Goal: Task Accomplishment & Management: Manage account settings

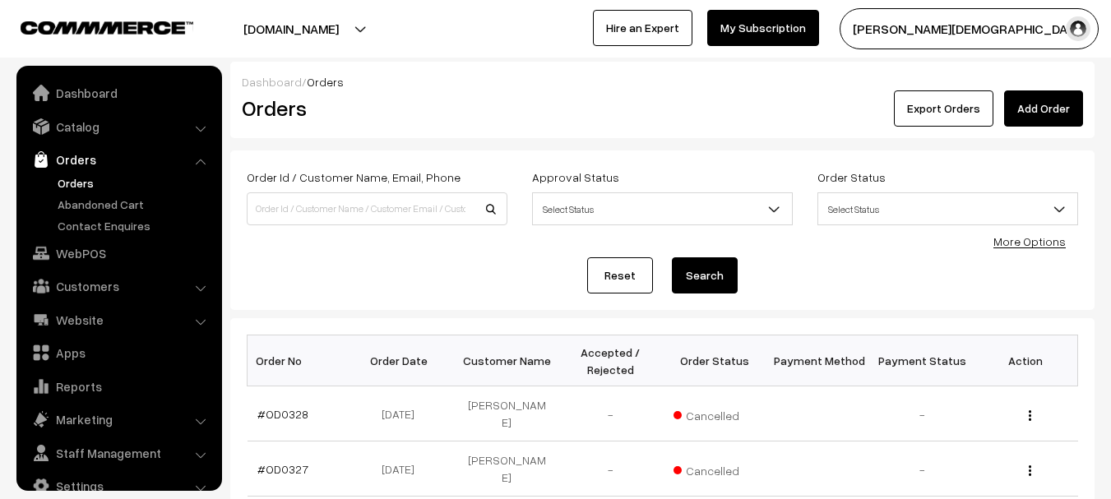
scroll to position [26, 0]
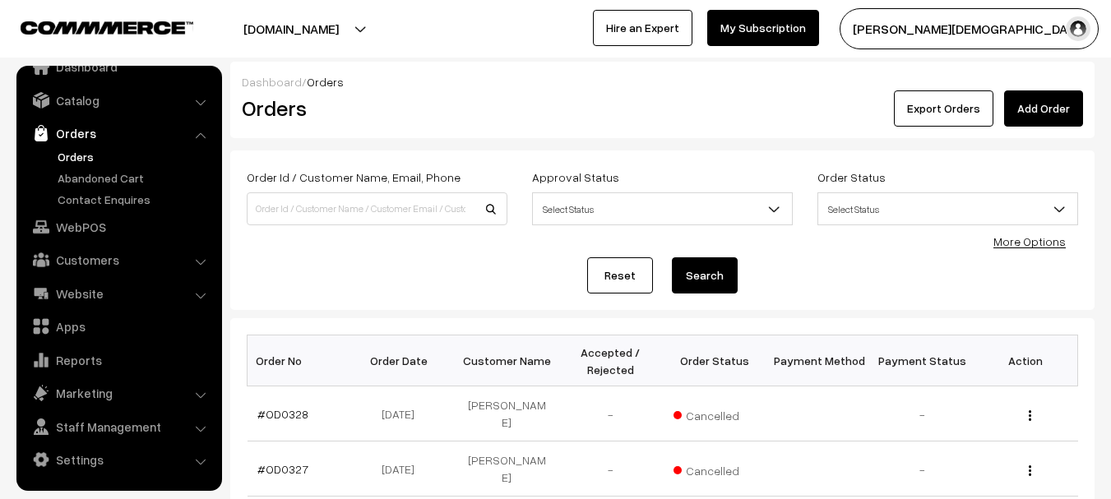
click at [81, 153] on link "Orders" at bounding box center [134, 156] width 163 height 17
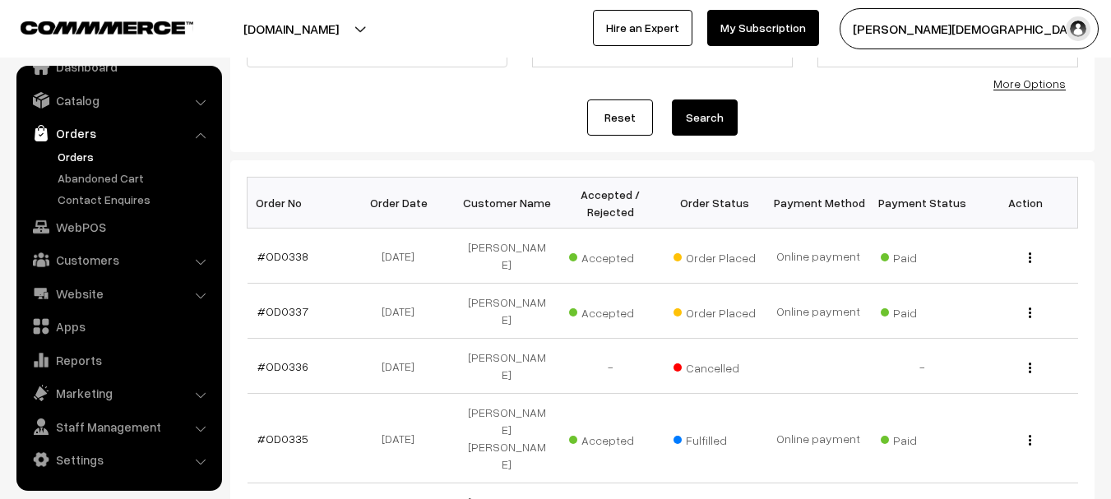
scroll to position [164, 0]
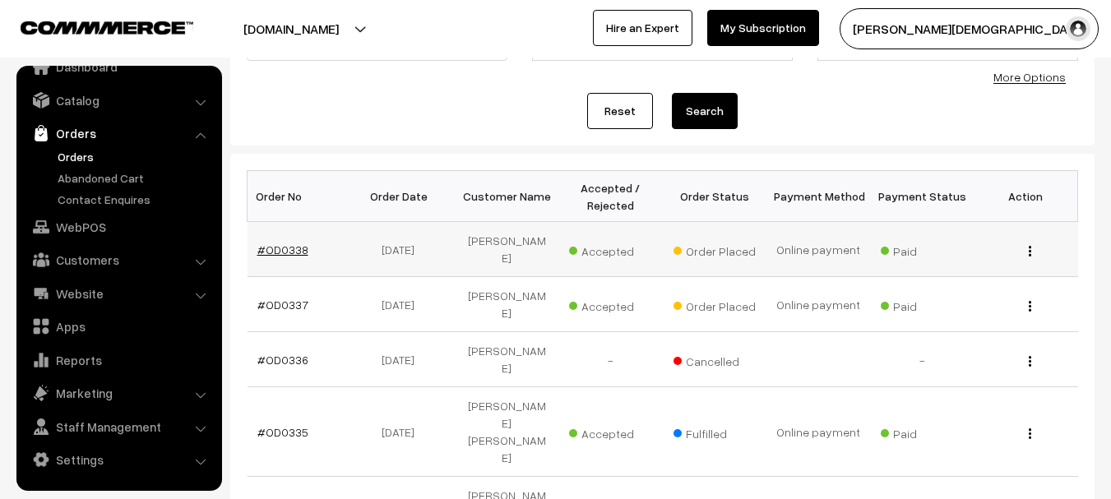
click at [269, 249] on link "#OD0338" at bounding box center [282, 250] width 51 height 14
click at [285, 303] on link "#OD0337" at bounding box center [282, 305] width 51 height 14
click at [280, 425] on link "#OD0335" at bounding box center [282, 432] width 51 height 14
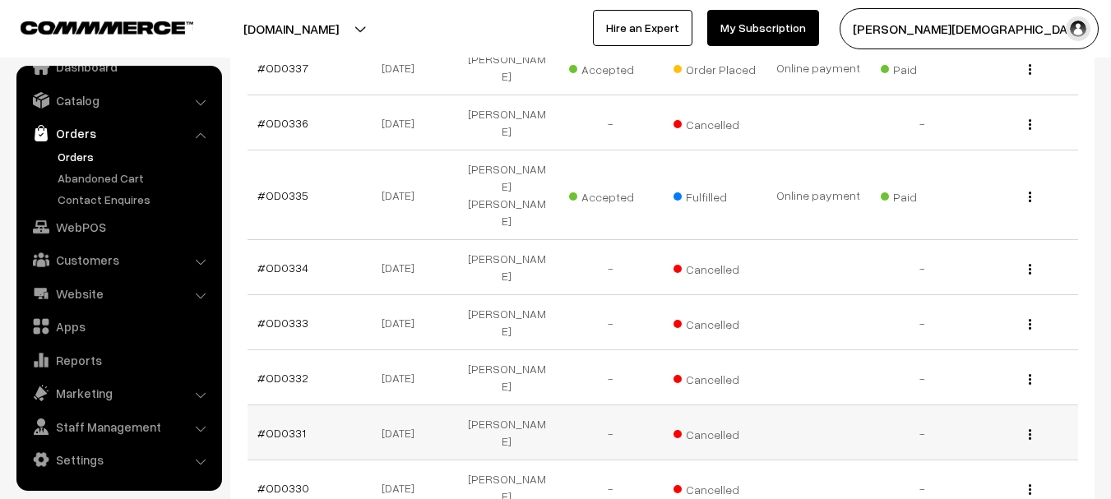
scroll to position [411, 0]
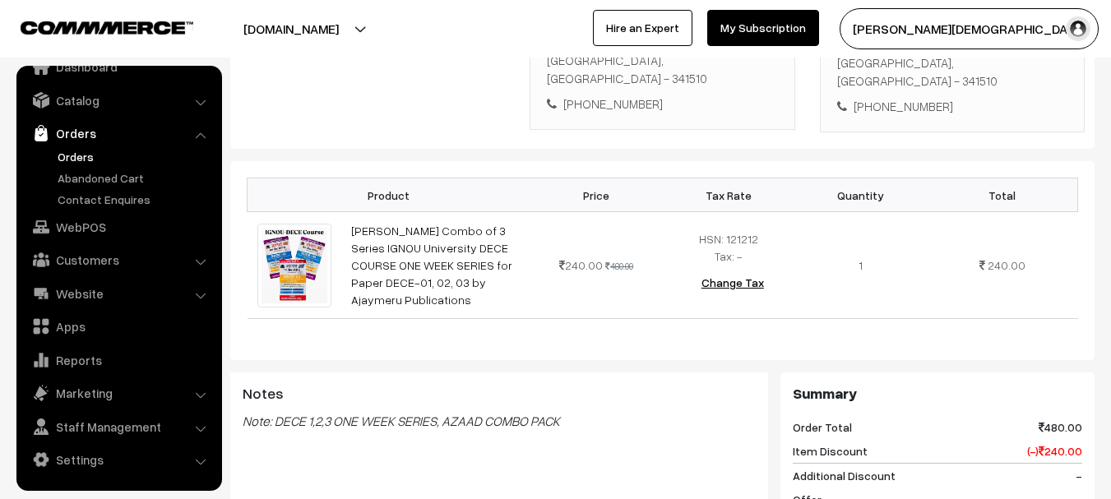
scroll to position [411, 0]
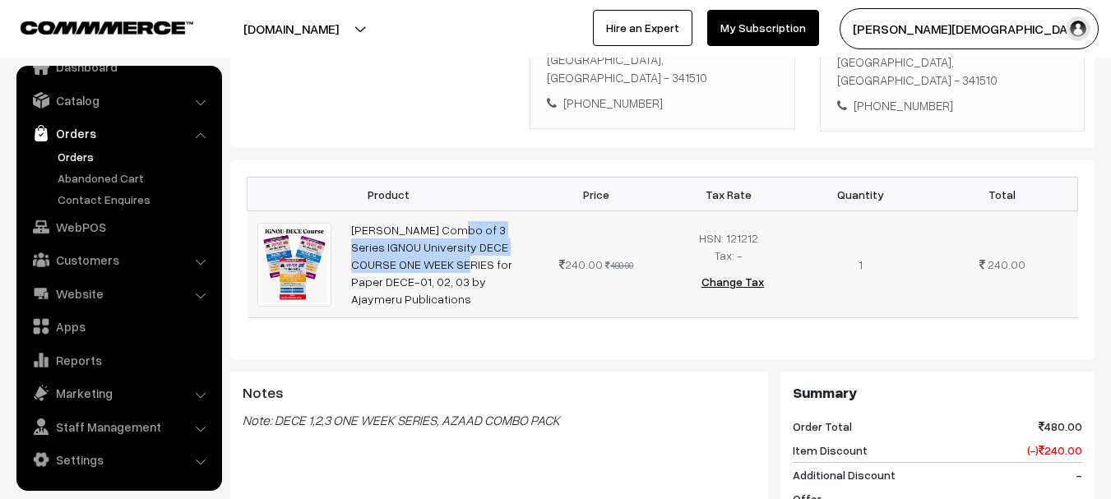
drag, startPoint x: 349, startPoint y: 174, endPoint x: 512, endPoint y: 195, distance: 164.9
click at [512, 211] on td "[PERSON_NAME] Combo of 3 Series IGNOU University DECE COURSE ONE WEEK SERIES fo…" at bounding box center [435, 264] width 189 height 107
copy link "Ajad Combo of 3 Series IGNOU University DECE COURSE ONE"
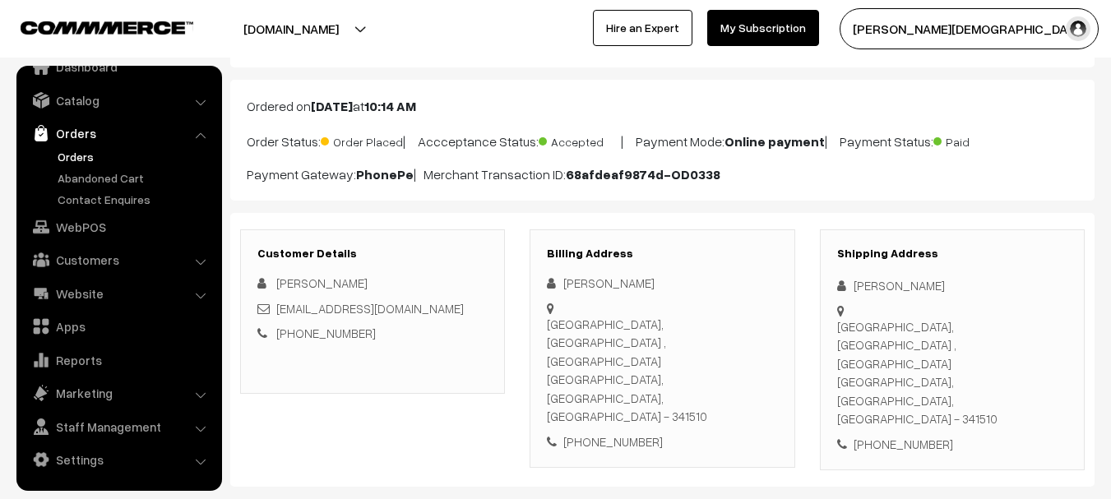
scroll to position [0, 0]
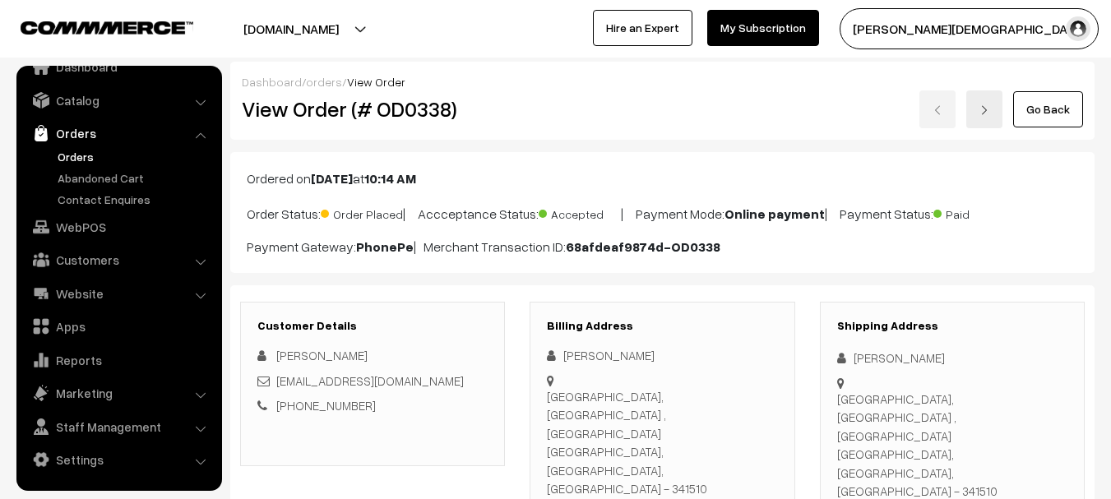
click at [862, 341] on div "Shipping Address Shiv Khadav Khadav Govt College Merta city, Govt college ,mert…" at bounding box center [952, 423] width 265 height 242
click at [862, 342] on div "Shipping Address Shiv Khadav Khadav Govt College Merta city, Govt college ,mert…" at bounding box center [952, 423] width 265 height 242
copy div "Shiv Khadav Khadav"
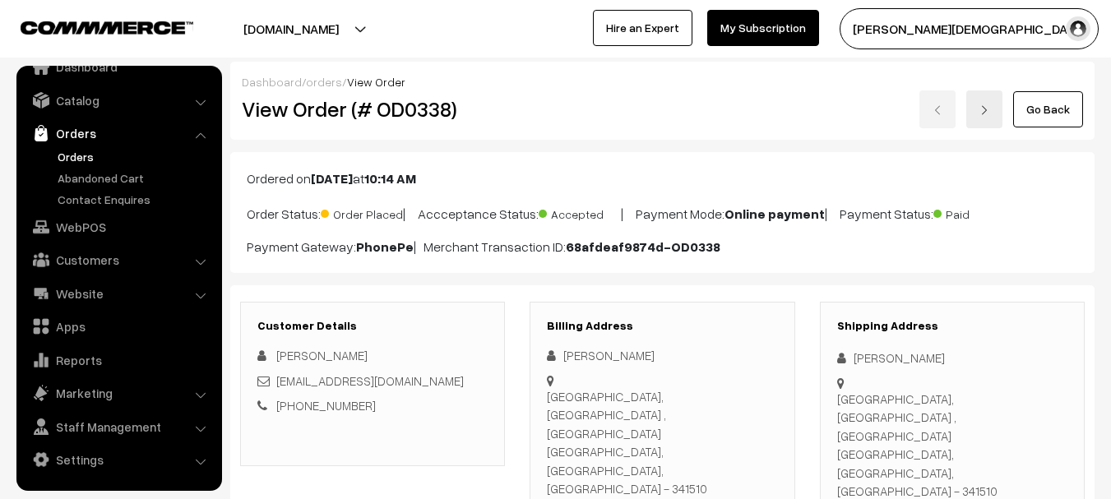
copy div "8824528669"
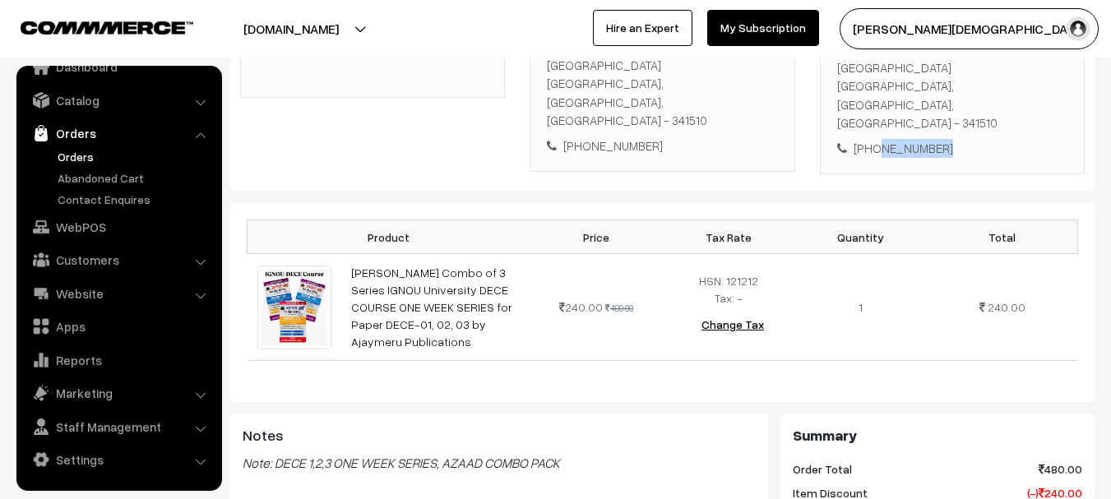
scroll to position [247, 0]
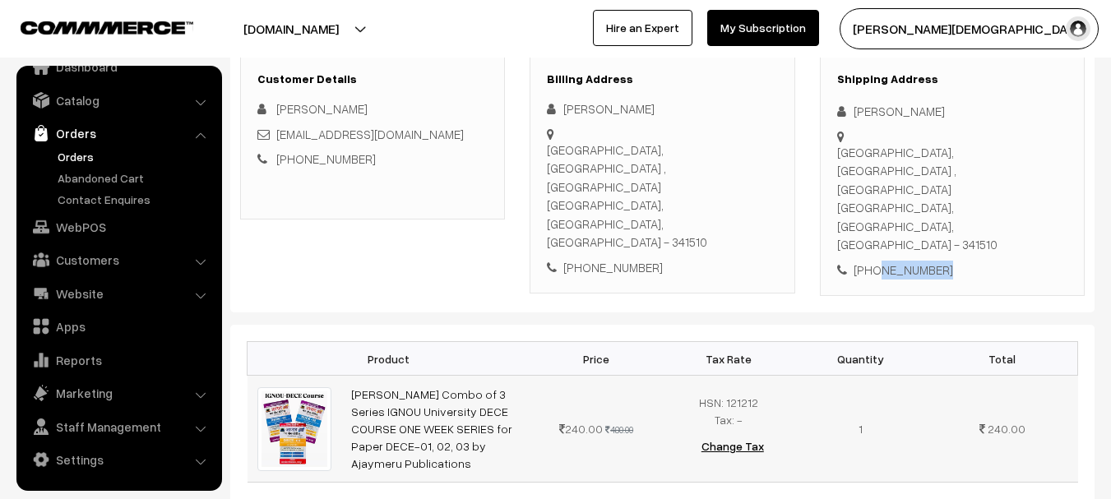
drag, startPoint x: 412, startPoint y: 358, endPoint x: 509, endPoint y: 401, distance: 106.0
click at [509, 401] on tr "Ajad Combo of 3 Series IGNOU University DECE COURSE ONE WEEK SERIES for Paper D…" at bounding box center [663, 429] width 831 height 107
copy tr "Ajad Combo of 3 Series IGNOU University DECE COURSE ONE WEEK SERIES for Paper D…"
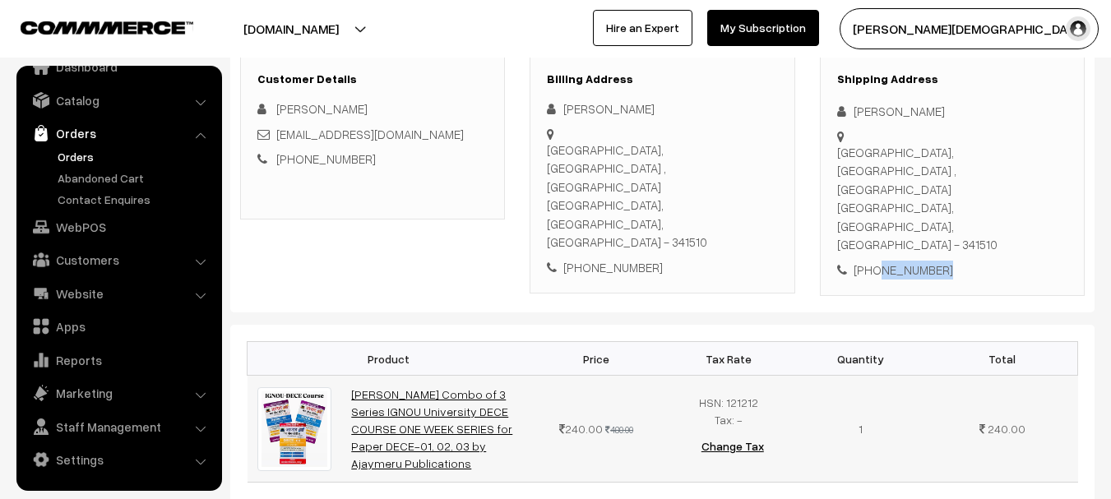
click at [447, 387] on link "Ajad Combo of 3 Series IGNOU University DECE COURSE ONE WEEK SERIES for Paper D…" at bounding box center [431, 428] width 161 height 83
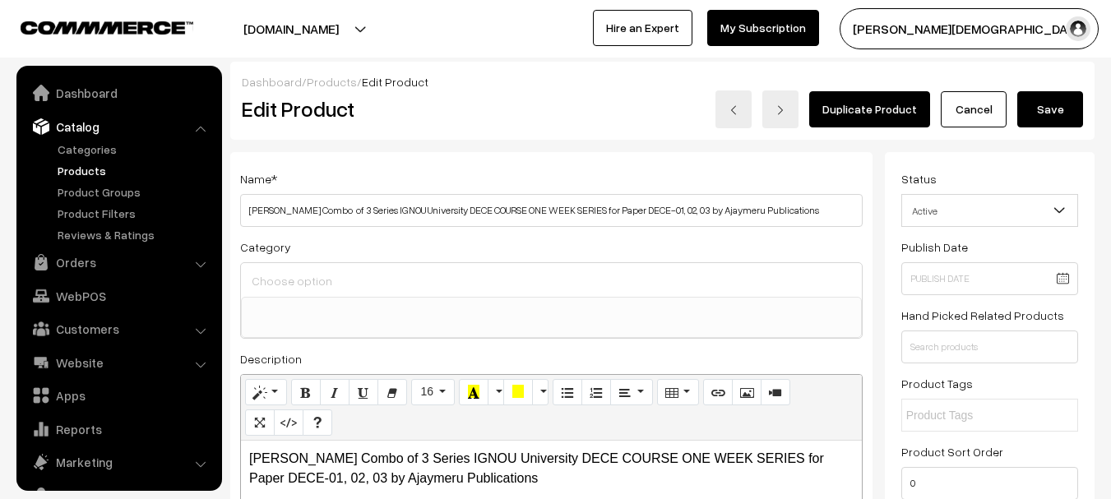
select select
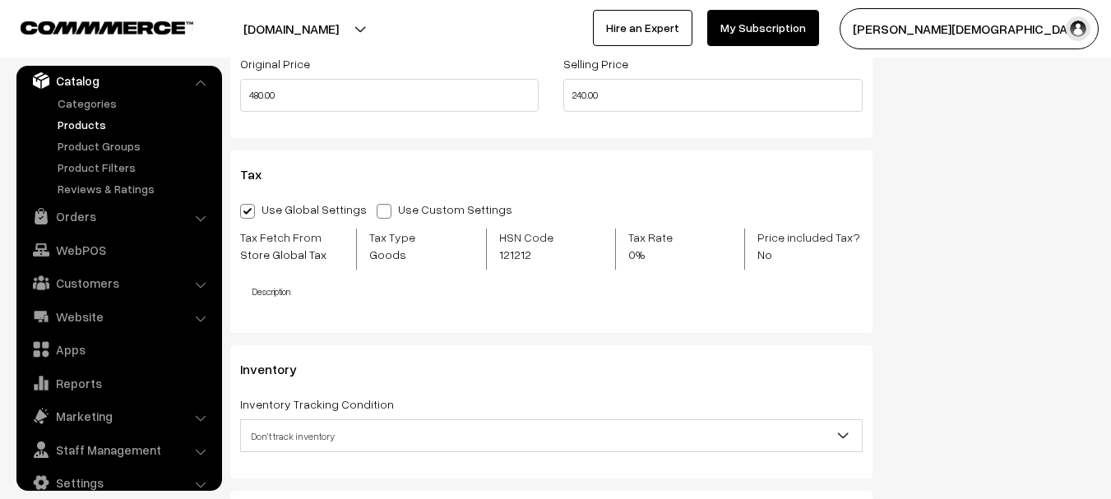
scroll to position [1398, 0]
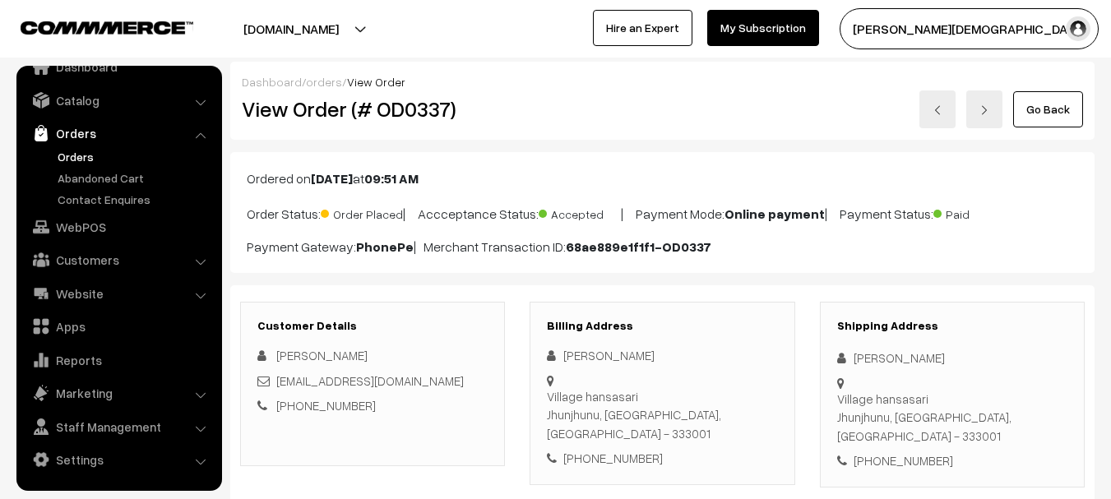
click at [452, 123] on div "View Order (# OD0337)" at bounding box center [373, 109] width 289 height 38
click at [425, 107] on h2 "View Order (# OD0337)" at bounding box center [374, 108] width 264 height 25
copy h2 "OD0337"
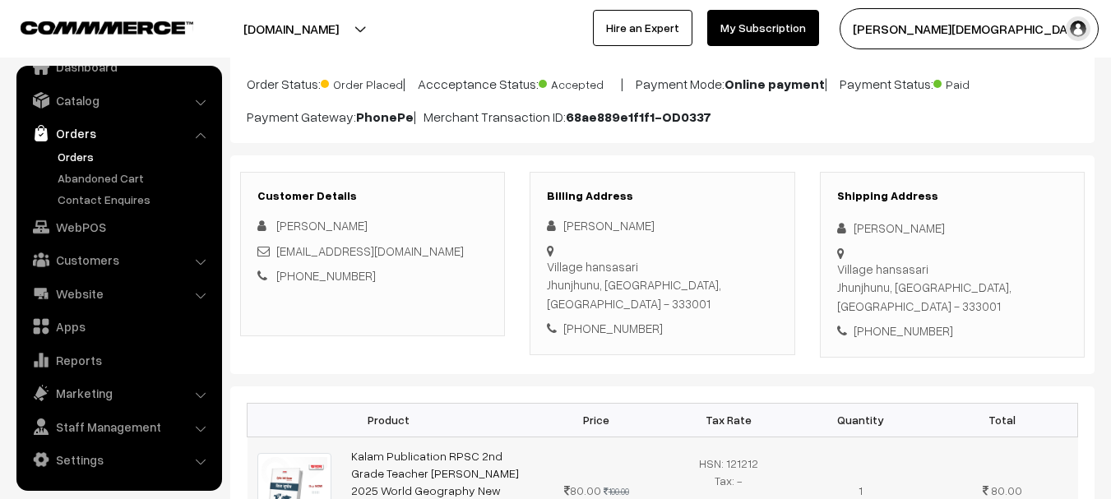
scroll to position [329, 0]
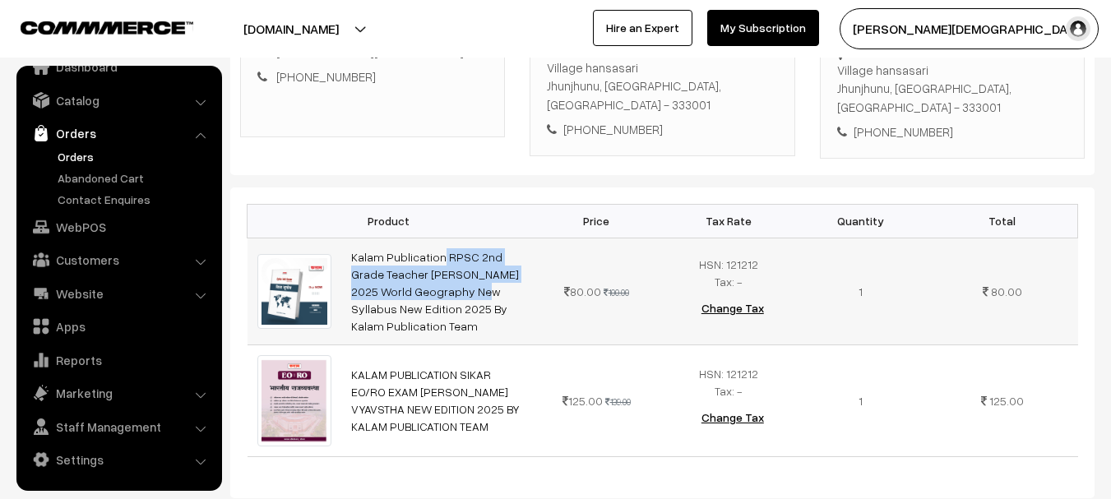
copy link "Kalam Publication RPSC 2nd Grade Teacher Bharti Pariksha 2025"
drag, startPoint x: 343, startPoint y: 223, endPoint x: 512, endPoint y: 252, distance: 172.0
click at [512, 252] on td "Kalam Publication RPSC 2nd Grade Teacher Bharti Pariksha 2025 World Geography N…" at bounding box center [435, 291] width 189 height 107
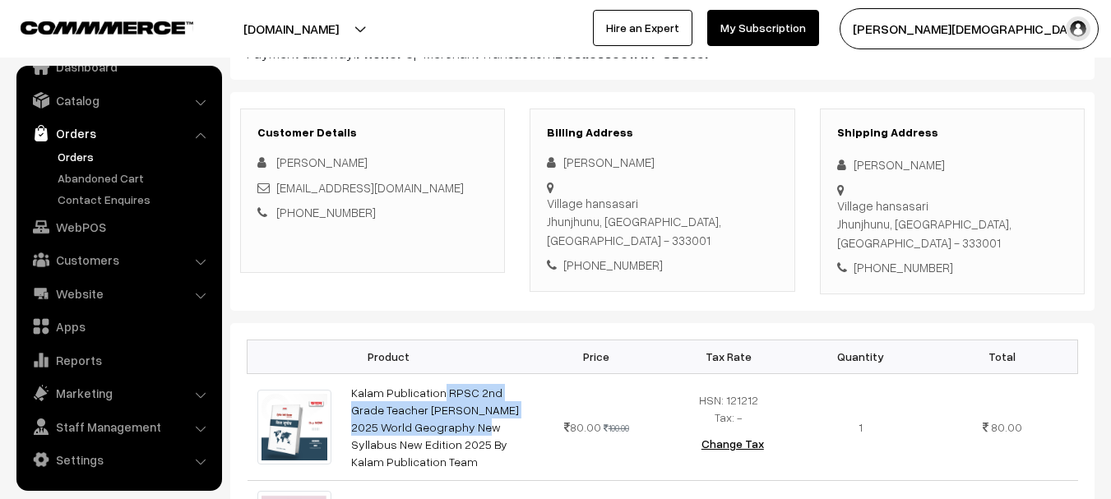
scroll to position [164, 0]
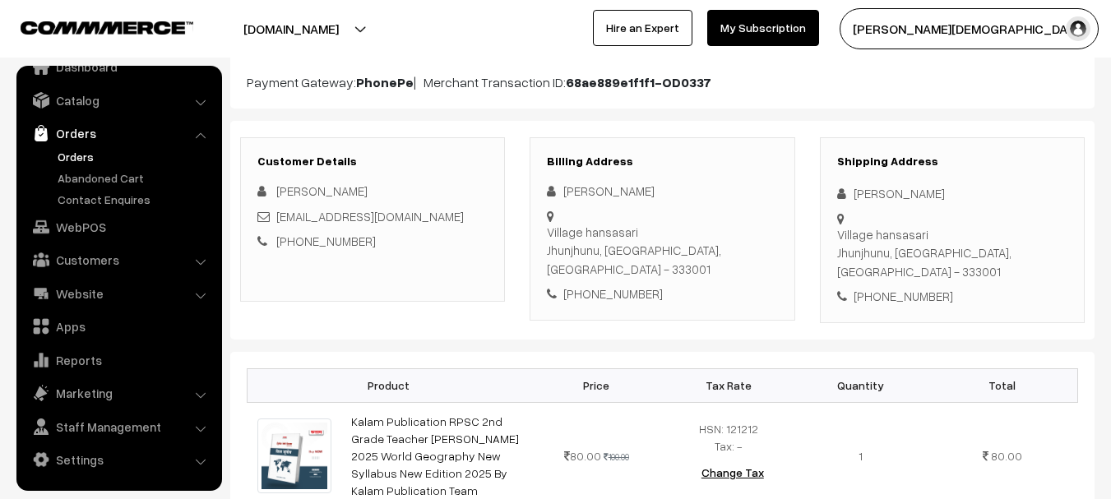
click at [876, 199] on div "Sandeep Kumar" at bounding box center [952, 193] width 230 height 19
copy div "Sandeep"
drag, startPoint x: 876, startPoint y: 199, endPoint x: 895, endPoint y: 199, distance: 18.9
click at [895, 199] on div "Sandeep Kumar" at bounding box center [952, 193] width 230 height 19
click at [924, 191] on div "Sandeep Kumar" at bounding box center [952, 193] width 230 height 19
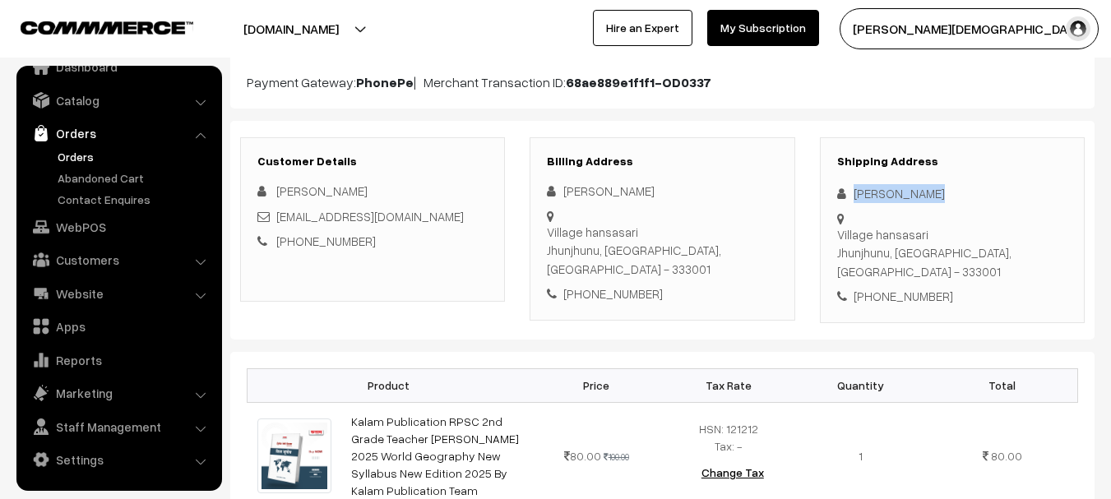
copy div "Sandeep Kumar"
click at [909, 287] on div "+91 7014056140" at bounding box center [952, 296] width 230 height 19
copy div "7014056140"
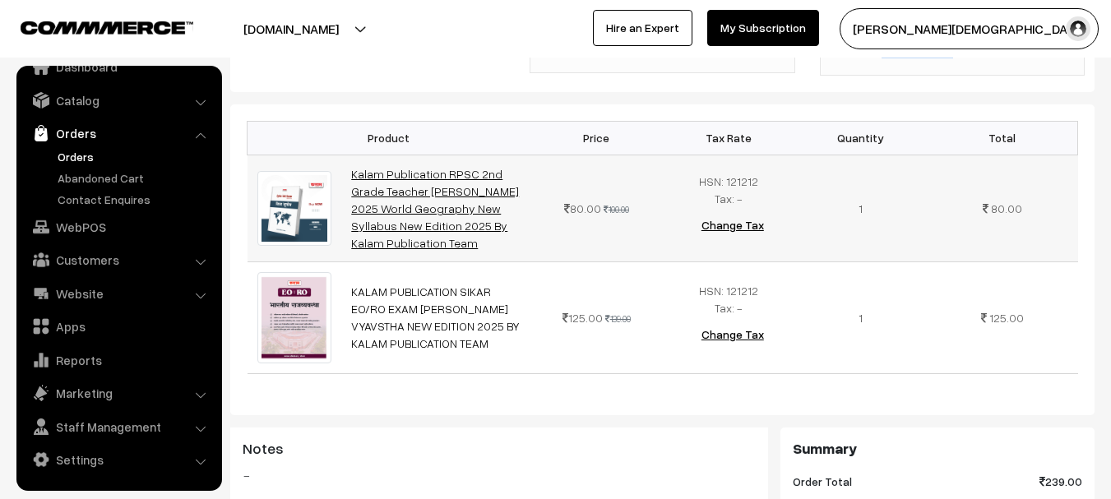
scroll to position [411, 0]
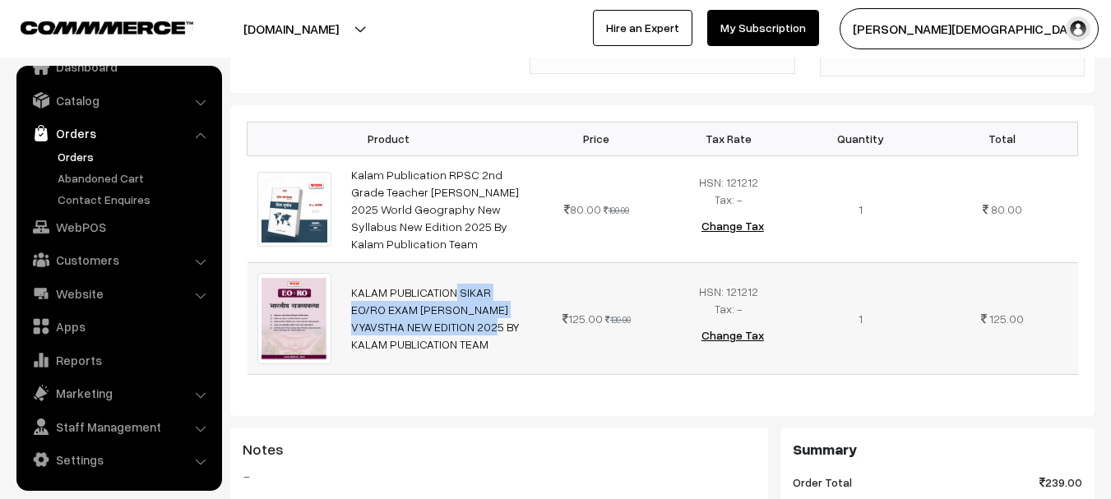
drag, startPoint x: 348, startPoint y: 263, endPoint x: 568, endPoint y: 298, distance: 223.1
click at [505, 285] on td "KALAM PUBLICATION SIKAR EO/RO EXAM BHARTIYA RAJ VYAVSTHA NEW EDITION 2025 BY KA…" at bounding box center [435, 318] width 189 height 112
copy link "KALAM PUBLICATION SIKAR EO/RO EXAM BHARTIYA RAJ VYAVSTHA"
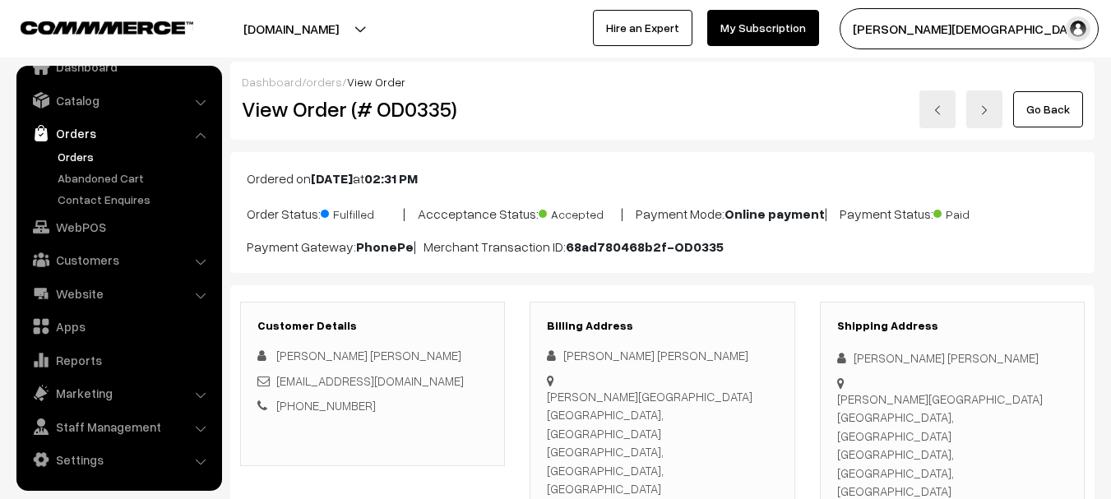
click at [406, 103] on h2 "View Order (# OD0335)" at bounding box center [374, 108] width 264 height 25
copy h2 "OD0335"
